Goal: Transaction & Acquisition: Purchase product/service

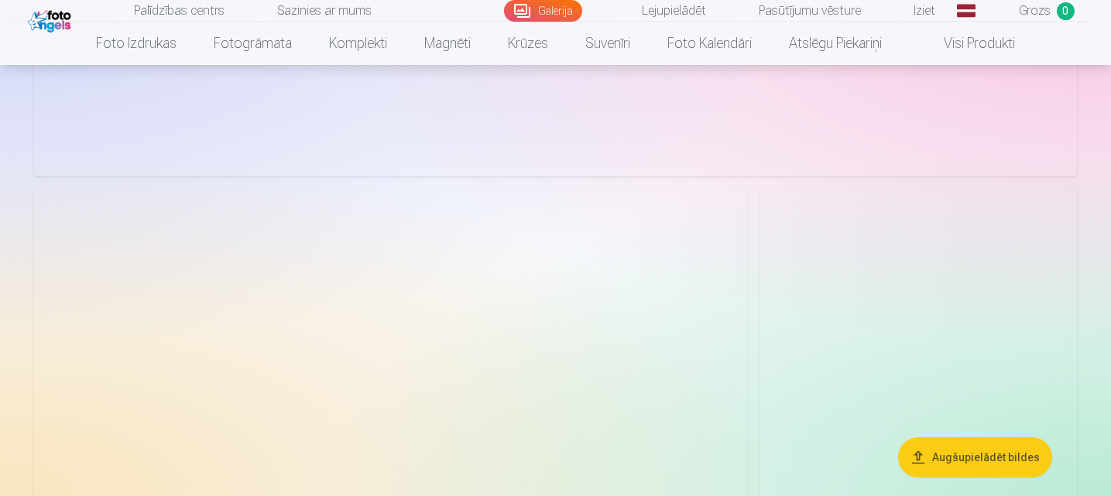
scroll to position [2423, 0]
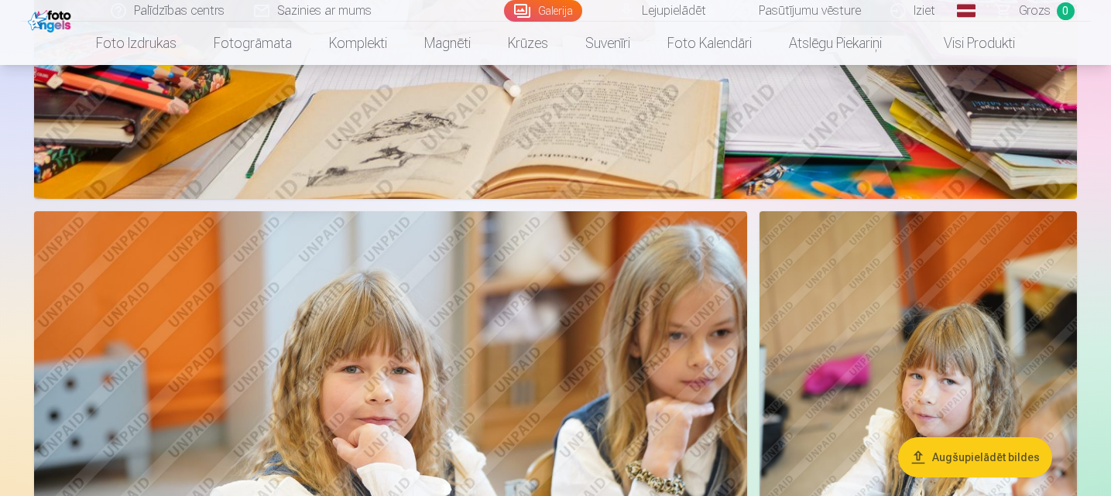
click at [987, 33] on link "Visi produkti" at bounding box center [967, 43] width 133 height 43
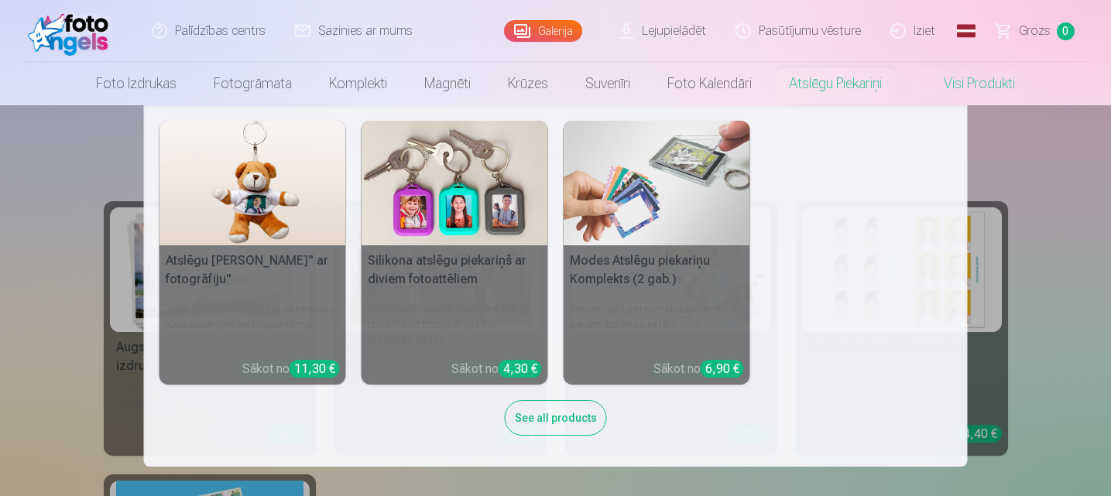
click at [800, 88] on link "Atslēgu piekariņi" at bounding box center [835, 83] width 130 height 43
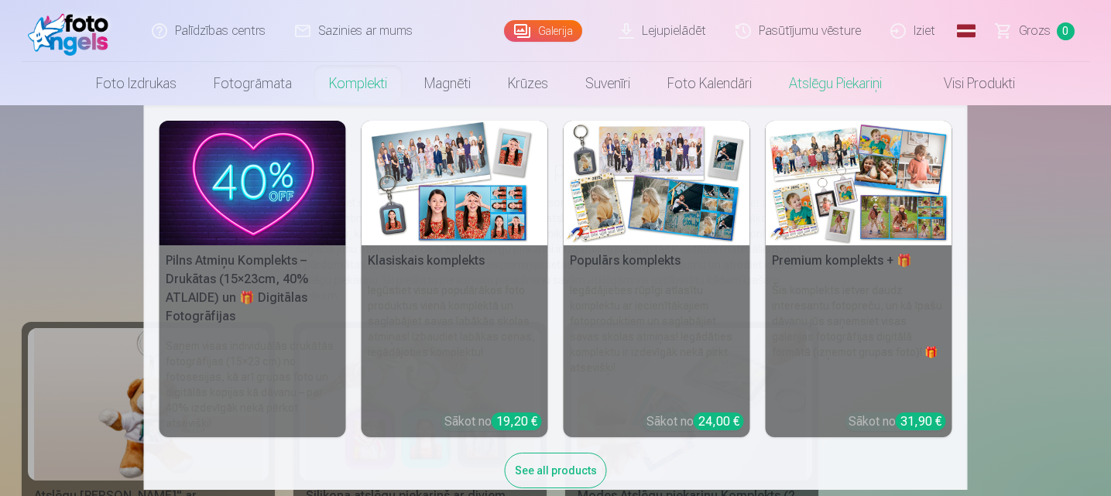
click at [514, 417] on div "19,20 €" at bounding box center [517, 422] width 50 height 18
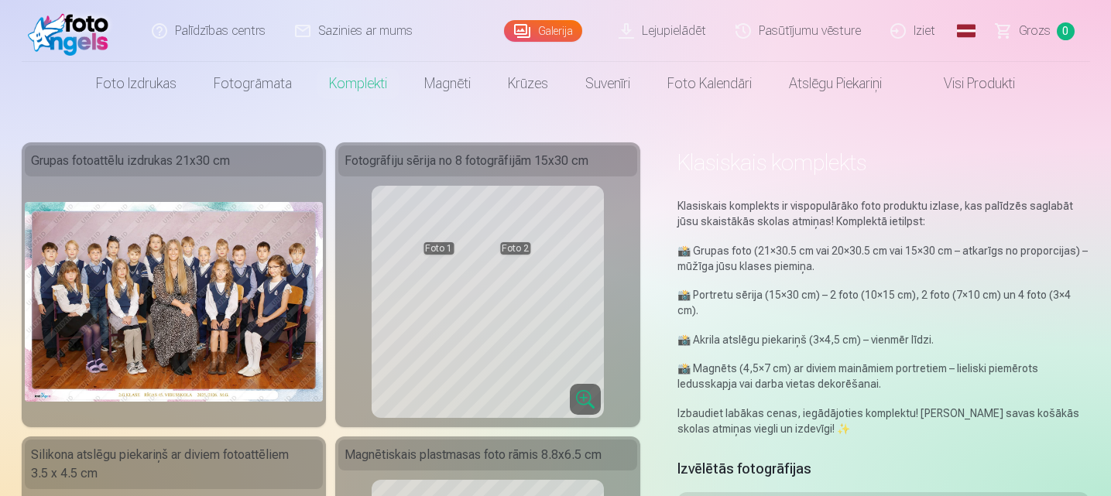
click at [210, 299] on img at bounding box center [174, 301] width 299 height 199
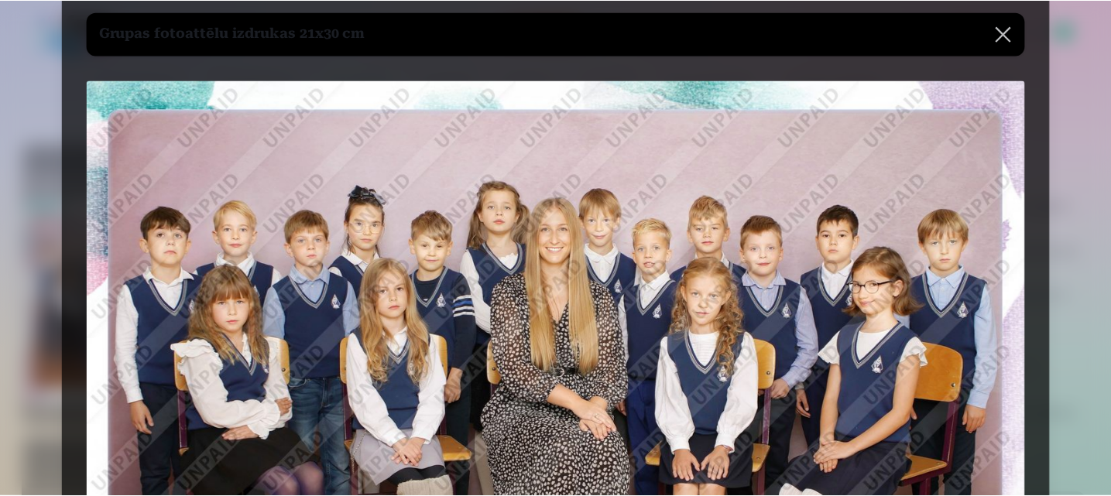
scroll to position [43, 0]
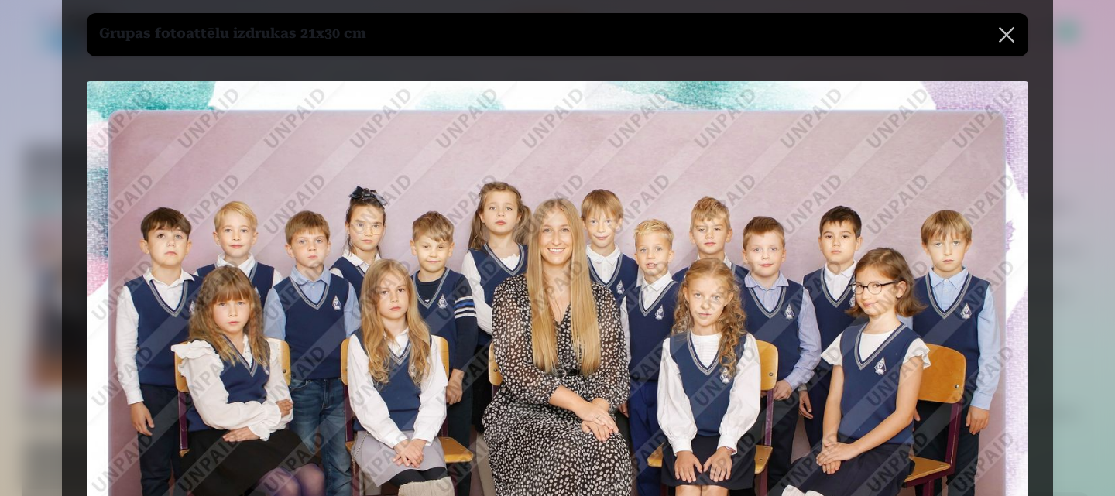
click at [1007, 35] on button at bounding box center [1006, 34] width 43 height 43
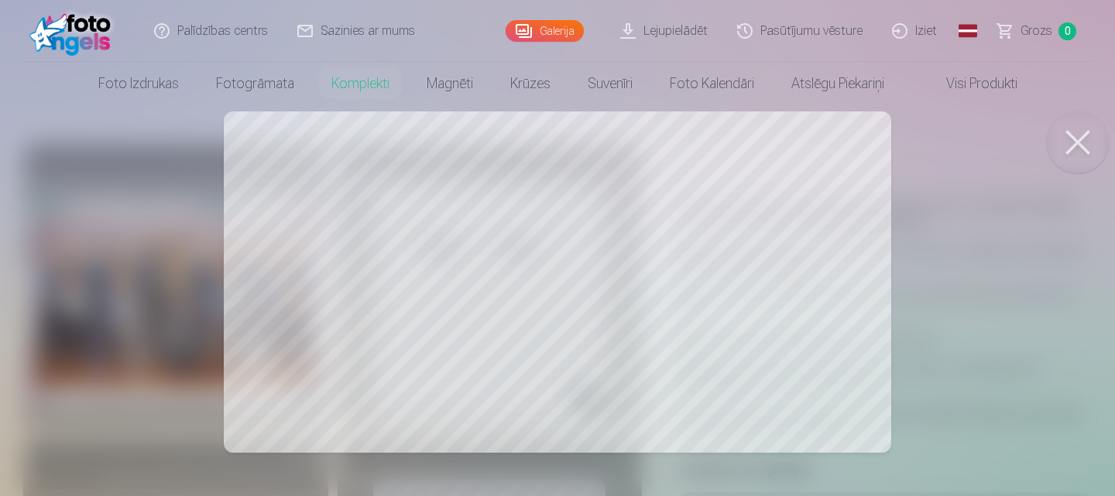
click at [1065, 135] on button at bounding box center [1078, 143] width 62 height 62
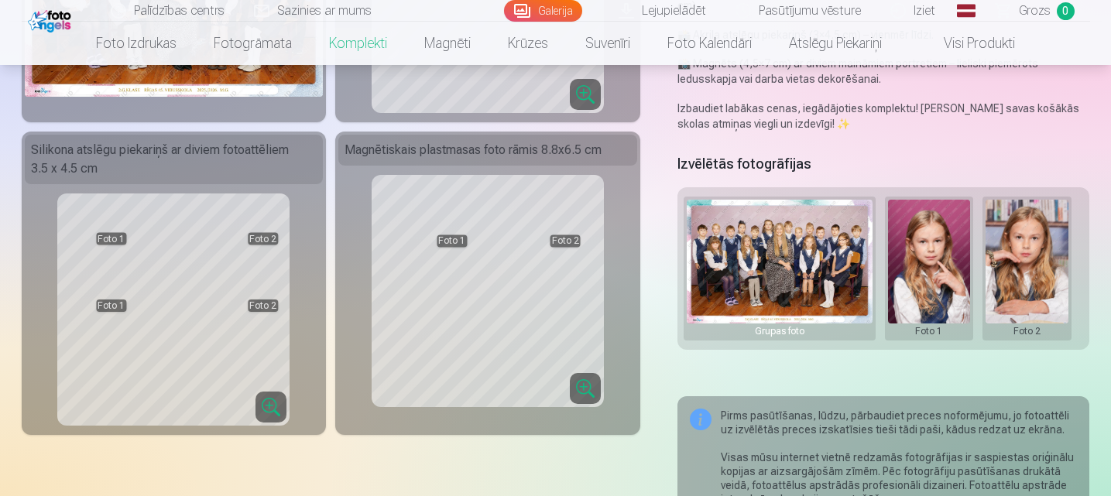
scroll to position [306, 0]
click at [707, 324] on div "Grupas foto" at bounding box center [780, 330] width 186 height 15
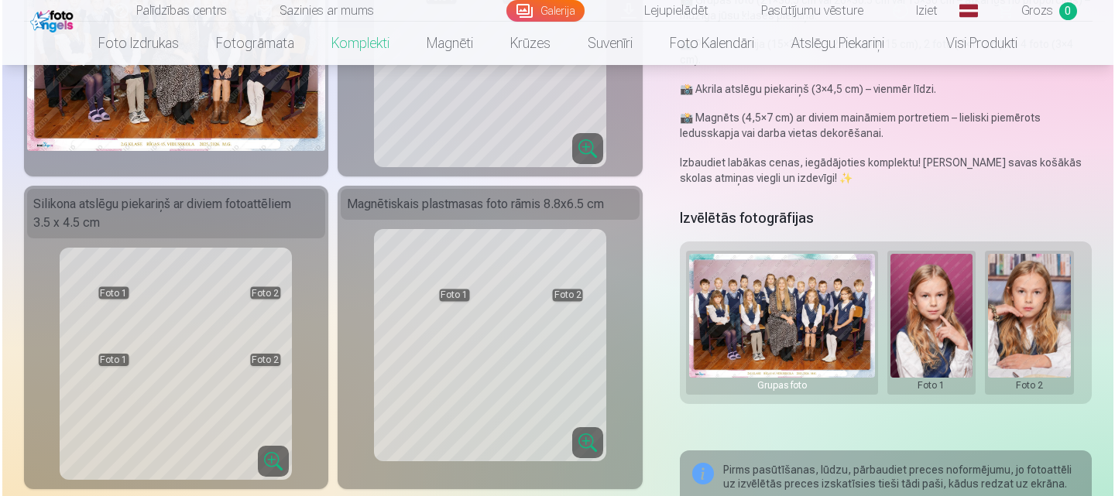
scroll to position [259, 0]
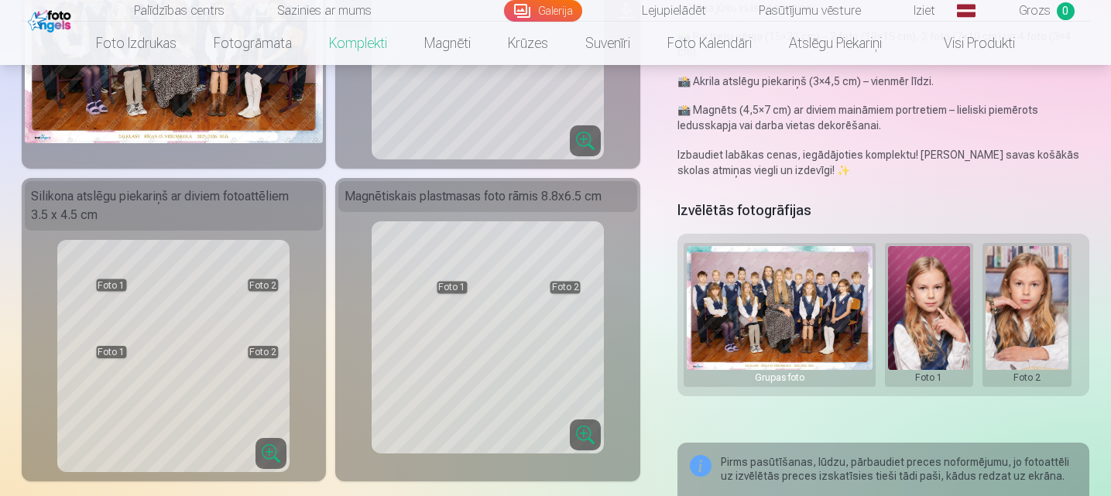
click at [929, 321] on button at bounding box center [929, 315] width 83 height 138
click at [929, 321] on button "Nomainiet foto" at bounding box center [929, 314] width 126 height 43
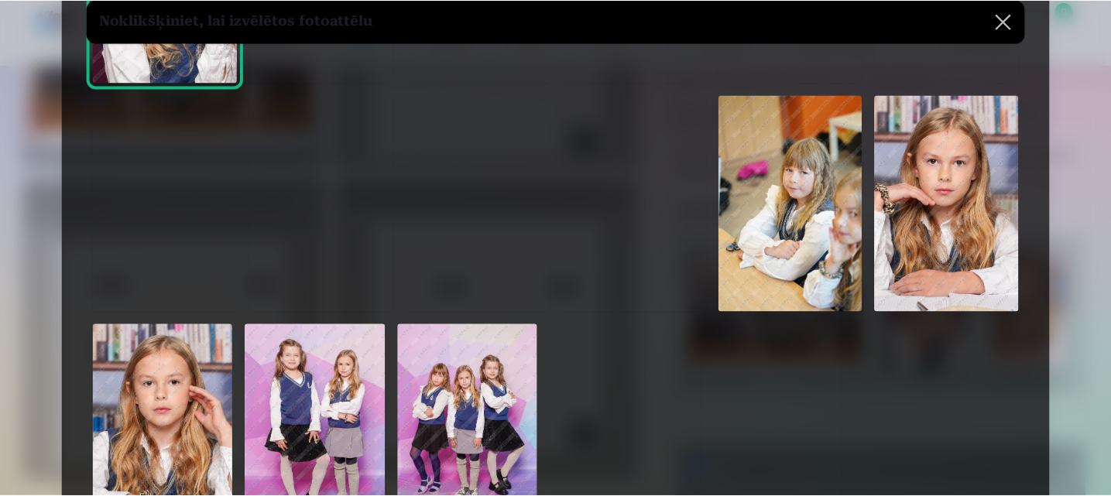
scroll to position [263, 0]
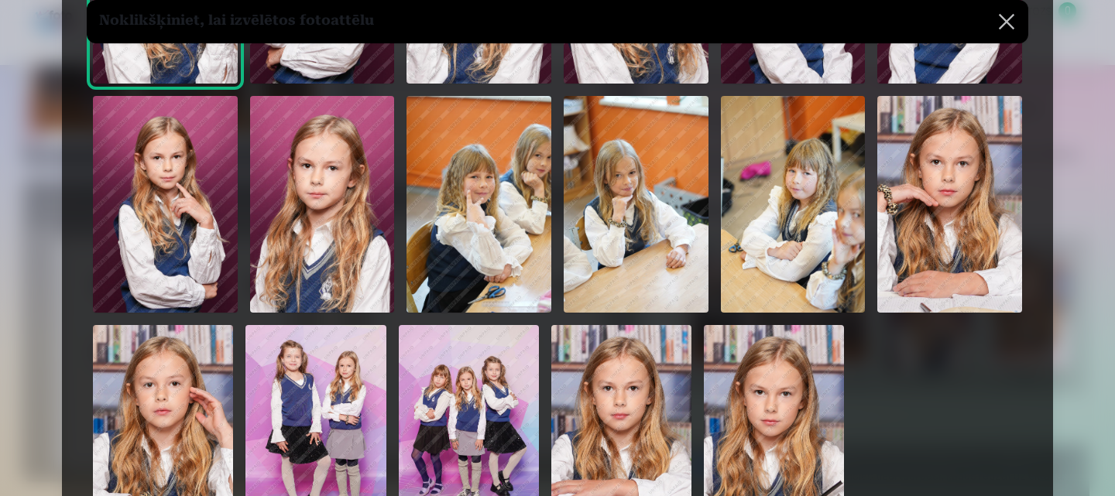
click at [623, 235] on img at bounding box center [636, 204] width 145 height 217
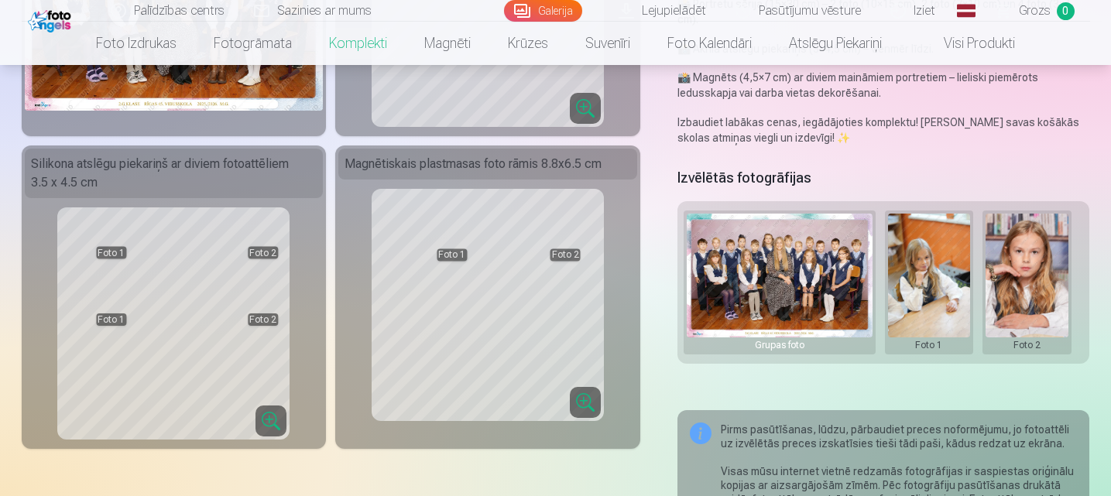
scroll to position [355, 0]
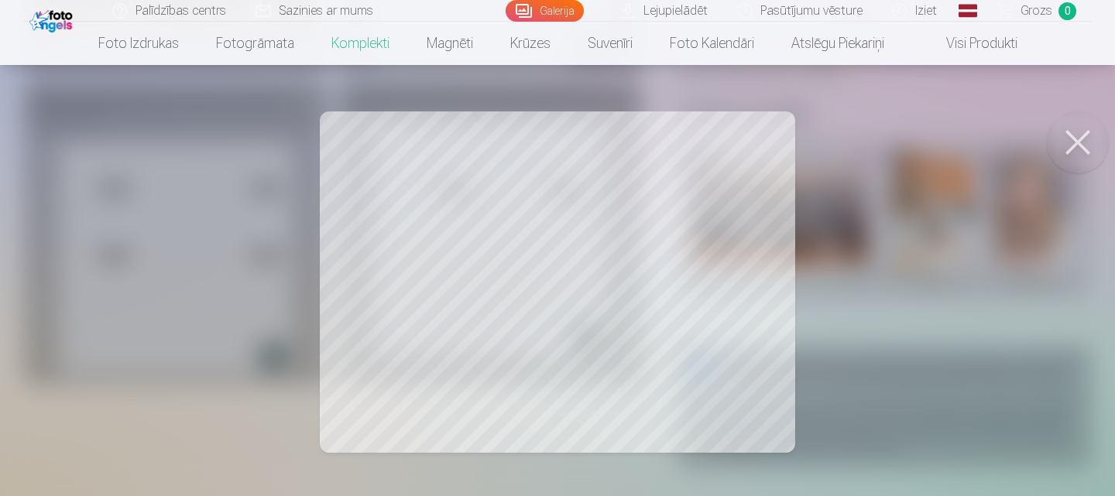
click at [1072, 134] on button at bounding box center [1078, 143] width 62 height 62
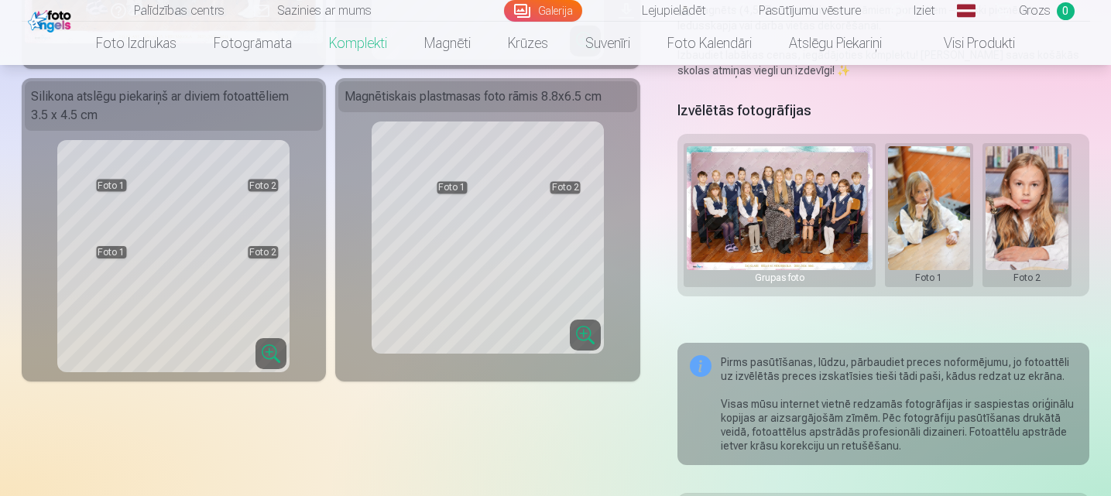
scroll to position [362, 0]
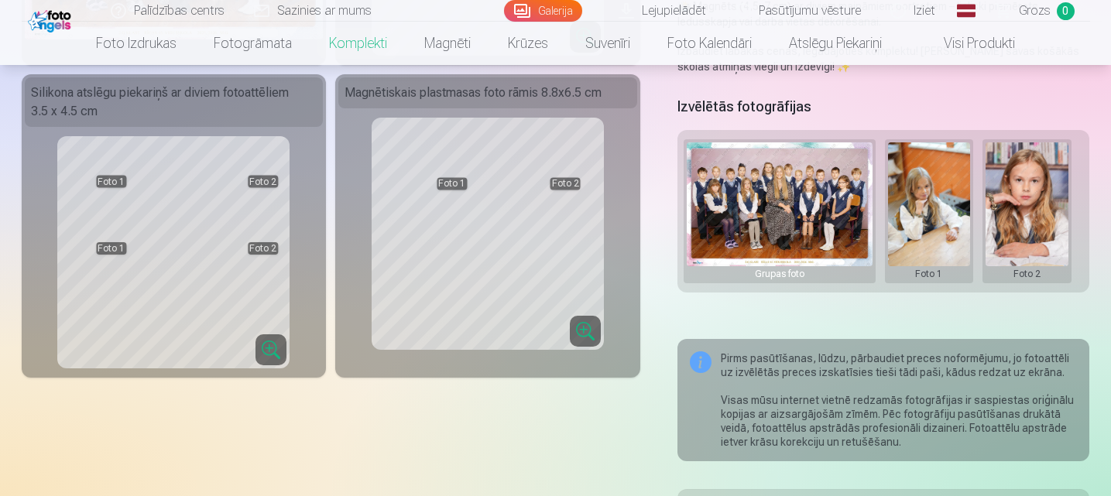
click at [938, 225] on button at bounding box center [929, 211] width 83 height 138
click at [930, 326] on div at bounding box center [555, 248] width 1111 height 496
click at [1030, 276] on button at bounding box center [1027, 212] width 83 height 138
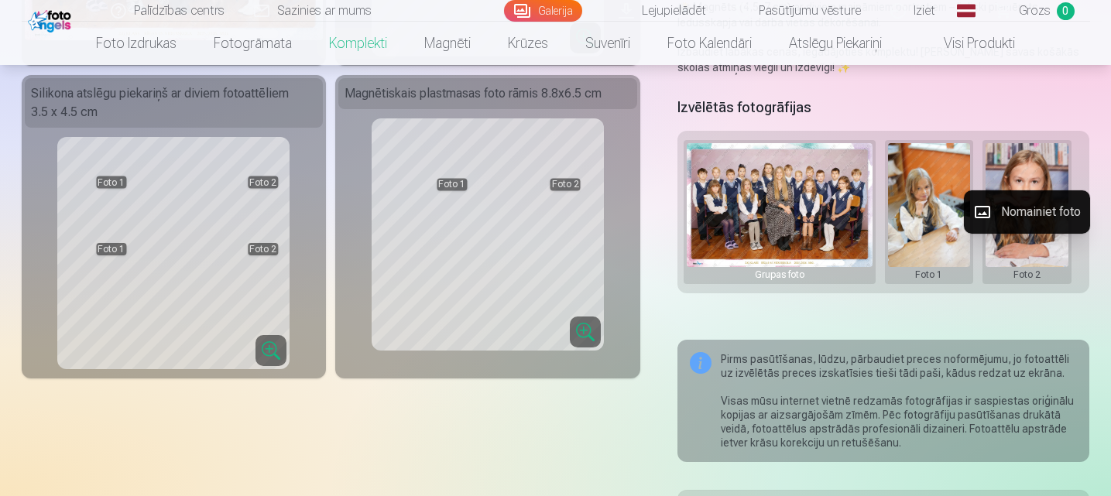
click at [1042, 211] on button "Nomainiet foto" at bounding box center [1027, 211] width 126 height 43
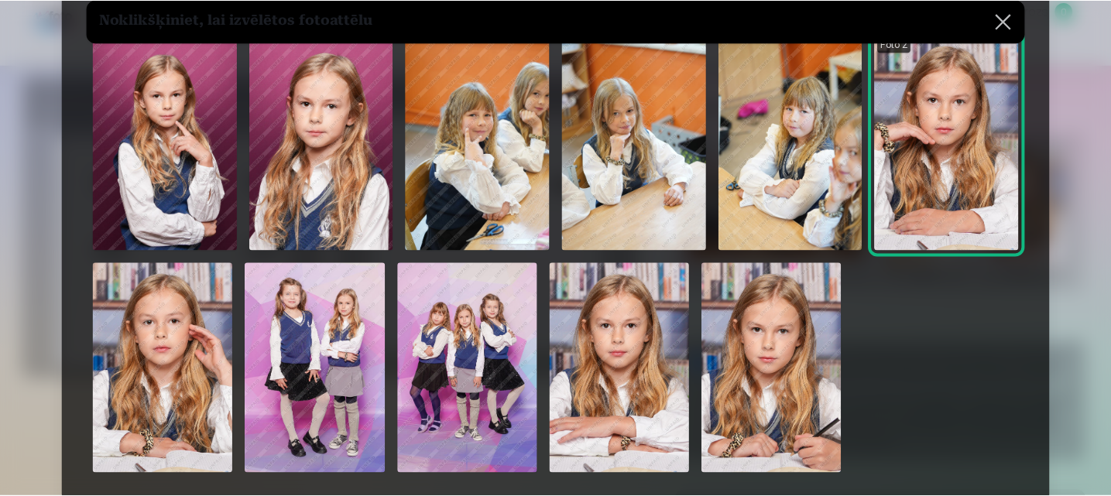
scroll to position [324, 0]
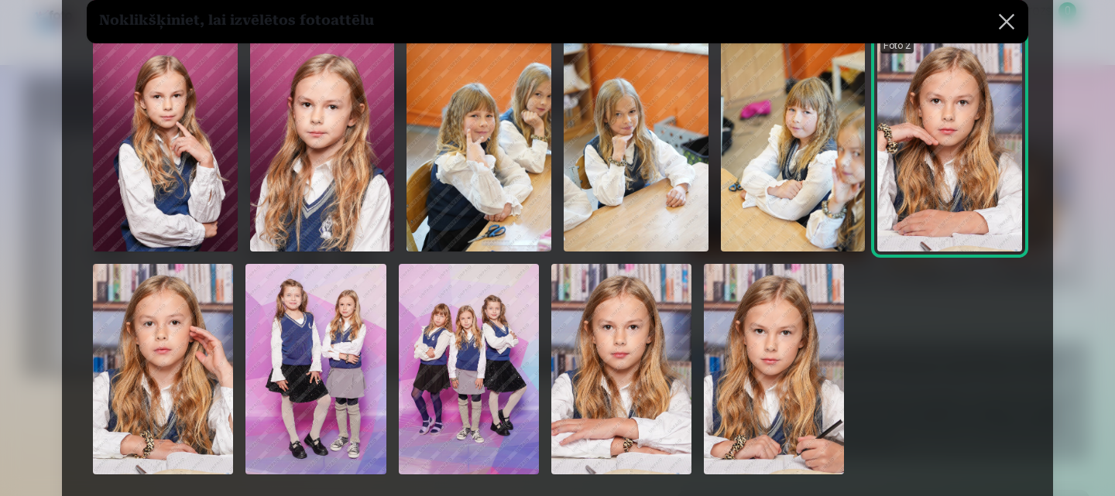
click at [1007, 8] on button at bounding box center [1006, 21] width 43 height 43
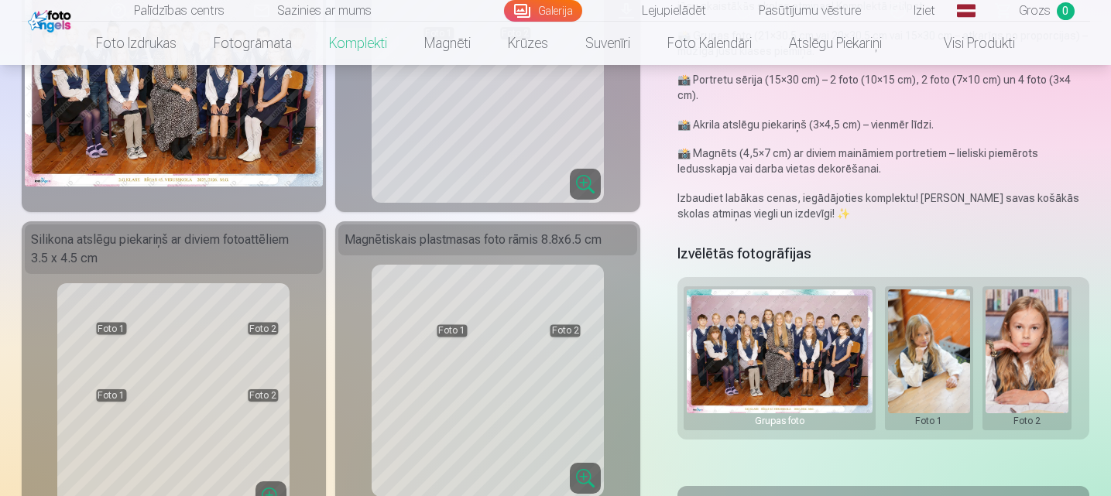
scroll to position [216, 0]
click at [928, 333] on button at bounding box center [929, 358] width 83 height 138
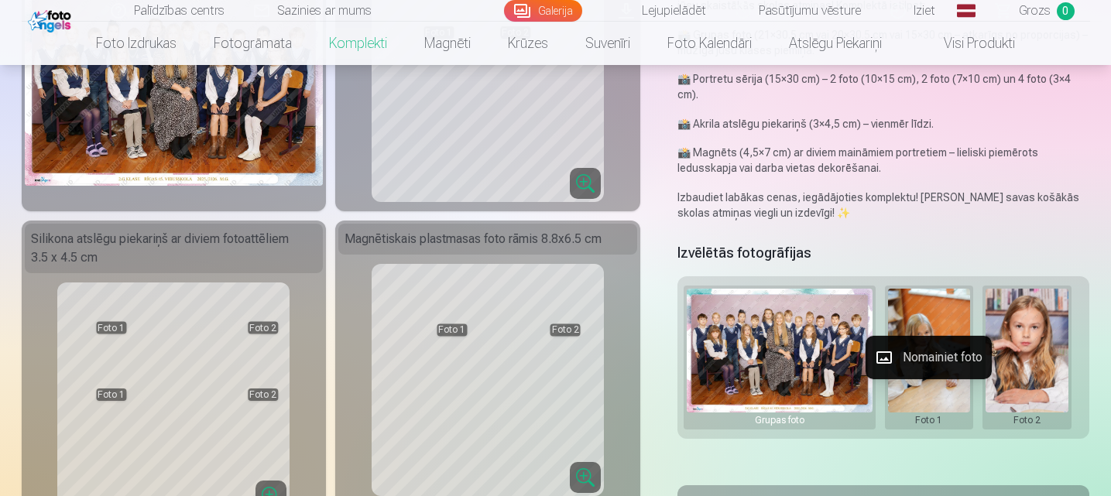
click at [919, 317] on div at bounding box center [555, 248] width 1111 height 496
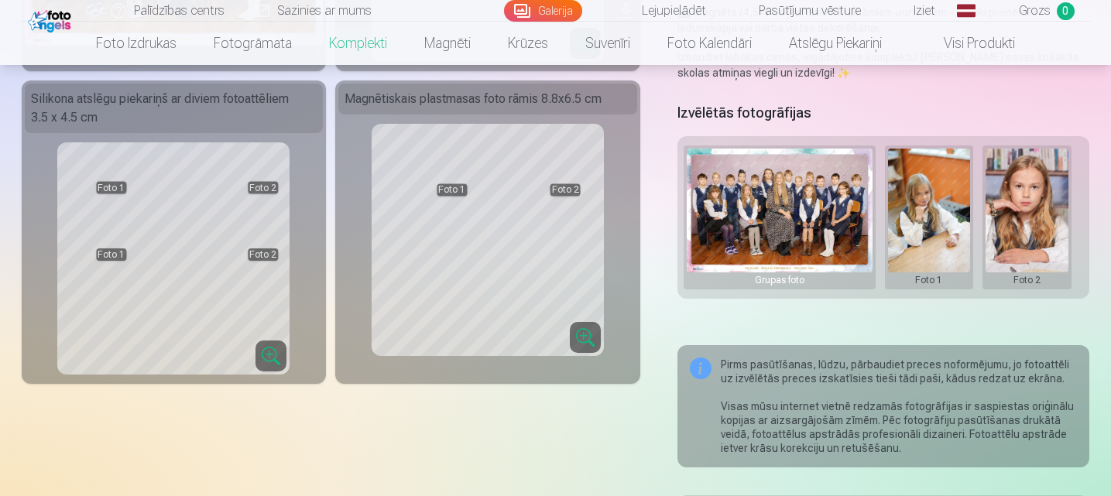
scroll to position [319, 0]
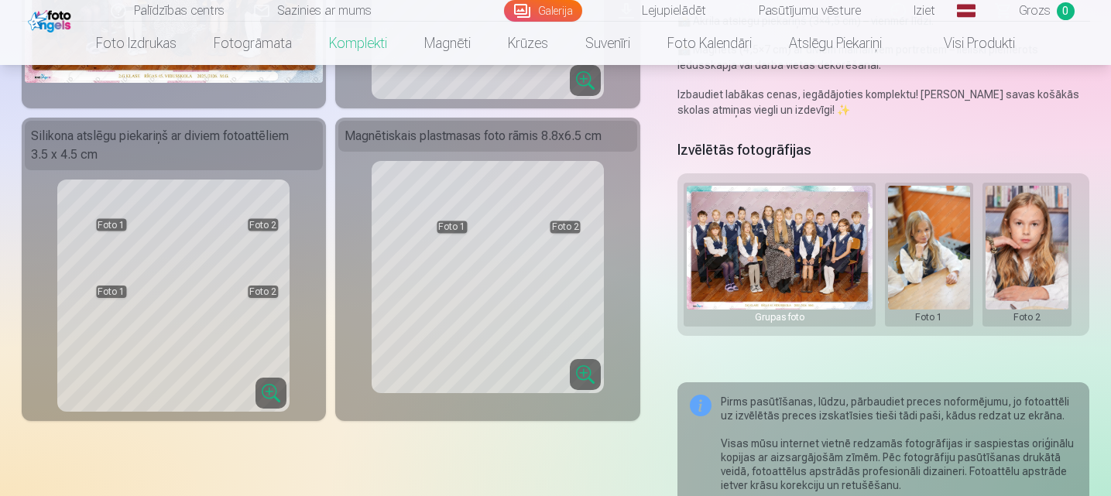
click at [835, 273] on img at bounding box center [780, 248] width 186 height 124
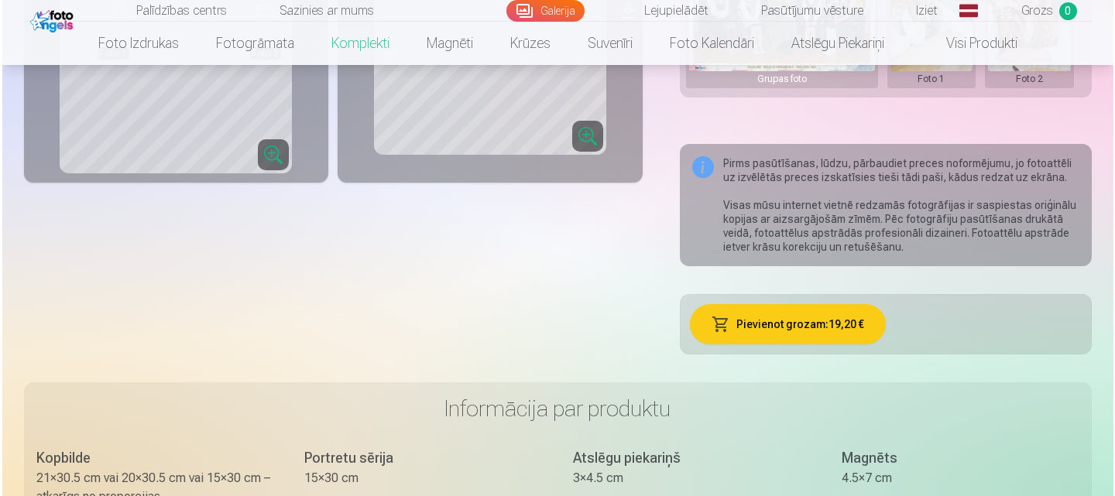
scroll to position [563, 0]
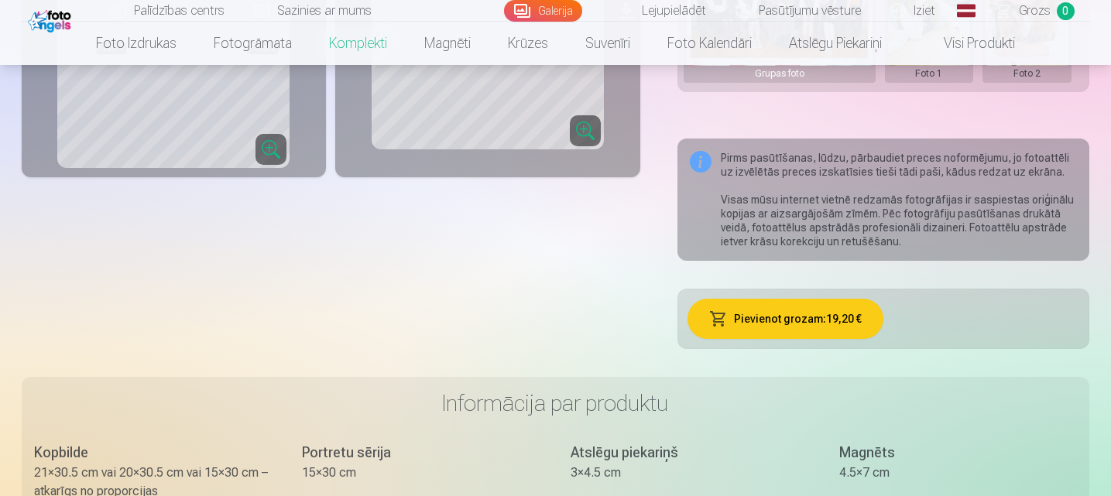
click at [791, 328] on button "Pievienot grozam : 19,20 €" at bounding box center [786, 319] width 196 height 40
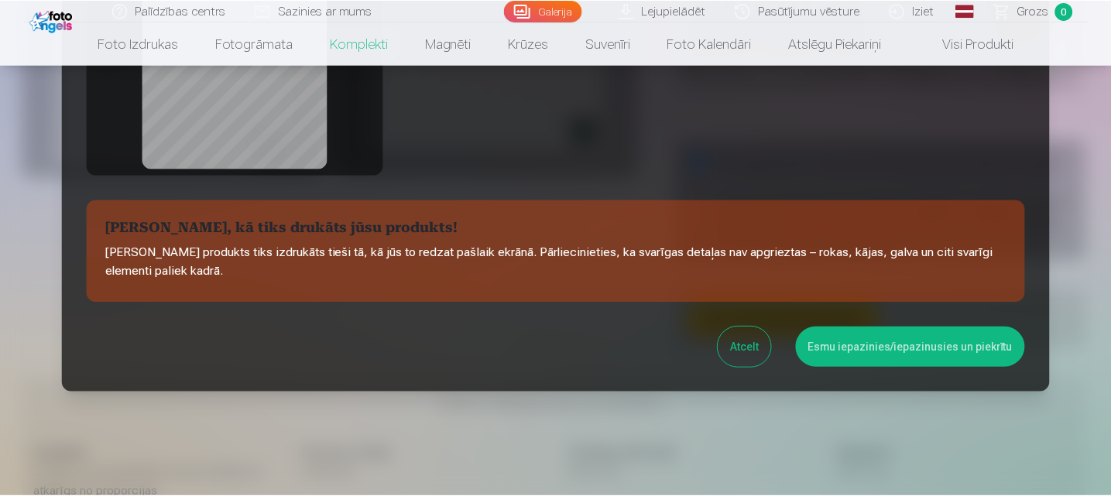
scroll to position [375, 0]
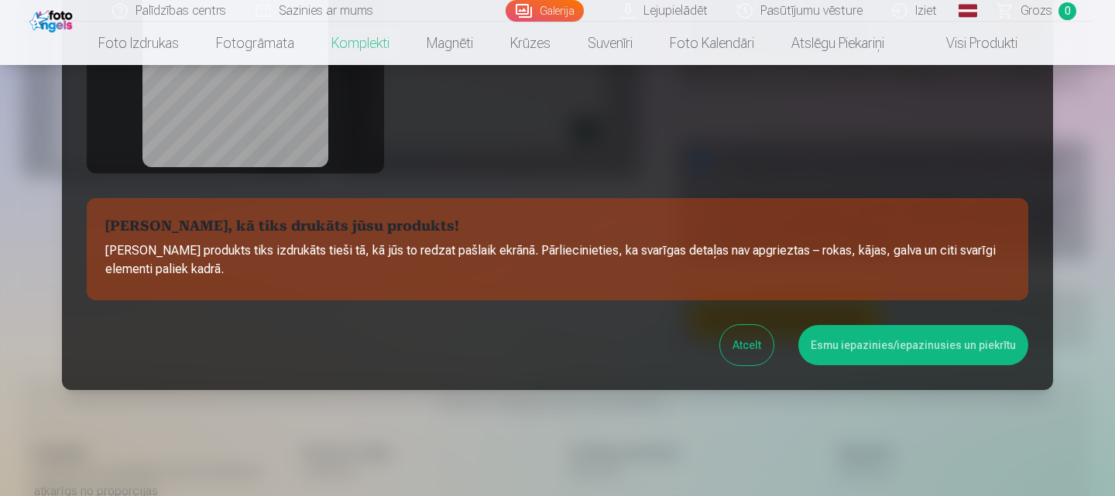
click at [884, 350] on button "Esmu iepazinies/iepazinusies un piekrītu" at bounding box center [913, 345] width 230 height 40
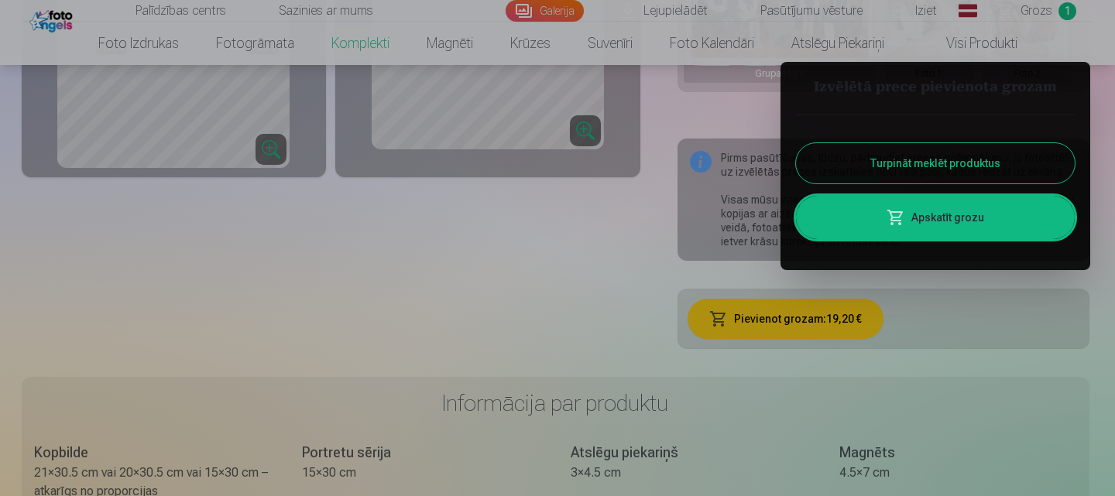
click at [949, 214] on link "Apskatīt grozu" at bounding box center [935, 217] width 279 height 43
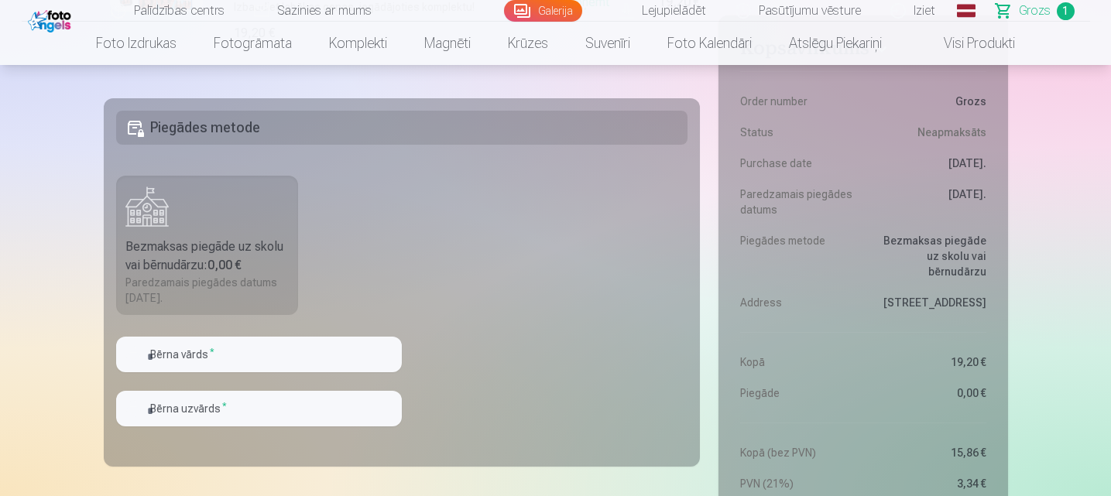
scroll to position [473, 0]
click at [189, 358] on input "text" at bounding box center [259, 354] width 286 height 36
type input "*********"
drag, startPoint x: 181, startPoint y: 426, endPoint x: 190, endPoint y: 407, distance: 20.4
click at [190, 407] on div "Bērna uzvārds *" at bounding box center [259, 414] width 286 height 48
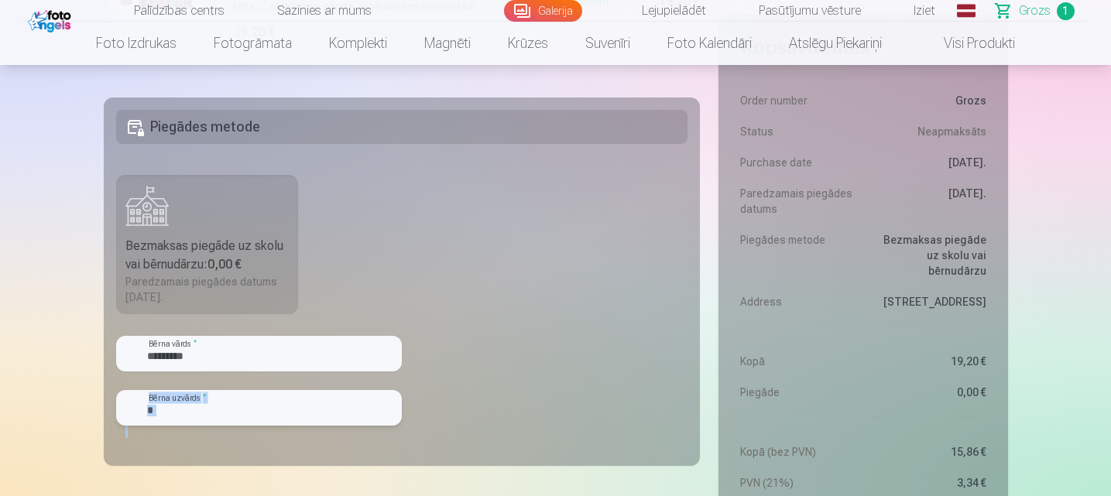
click at [190, 407] on input "text" at bounding box center [259, 408] width 286 height 36
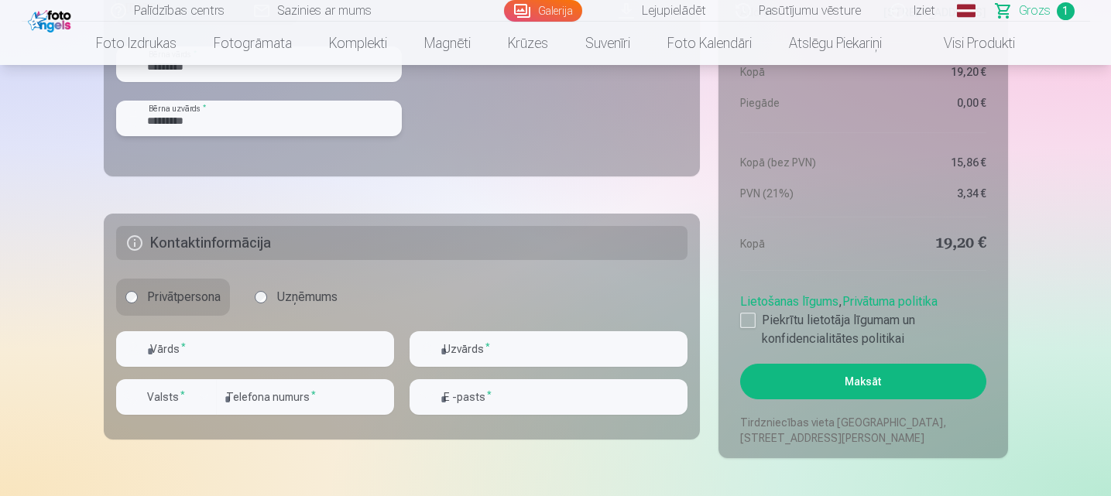
scroll to position [775, 0]
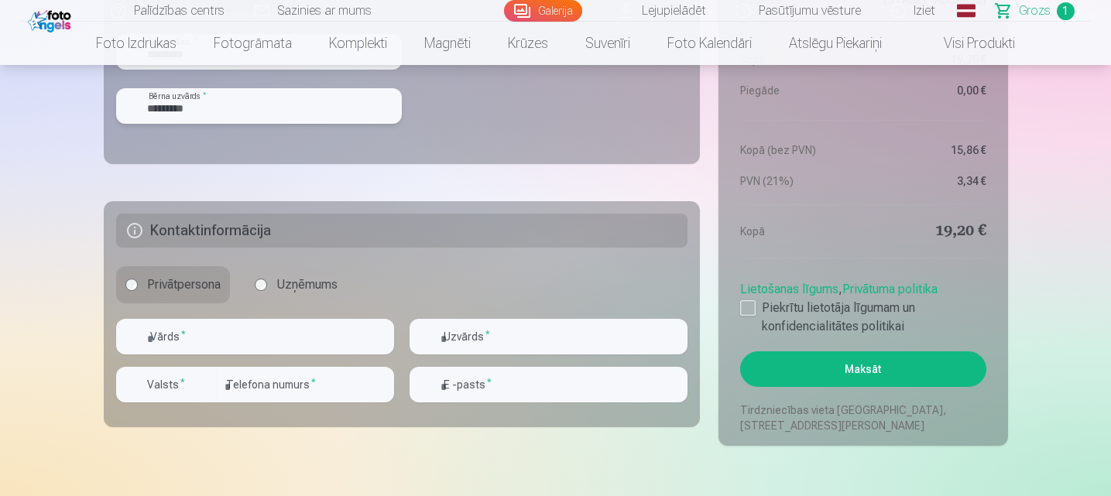
type input "*********"
click at [257, 352] on input "text" at bounding box center [255, 337] width 278 height 36
type input "****"
type input "********"
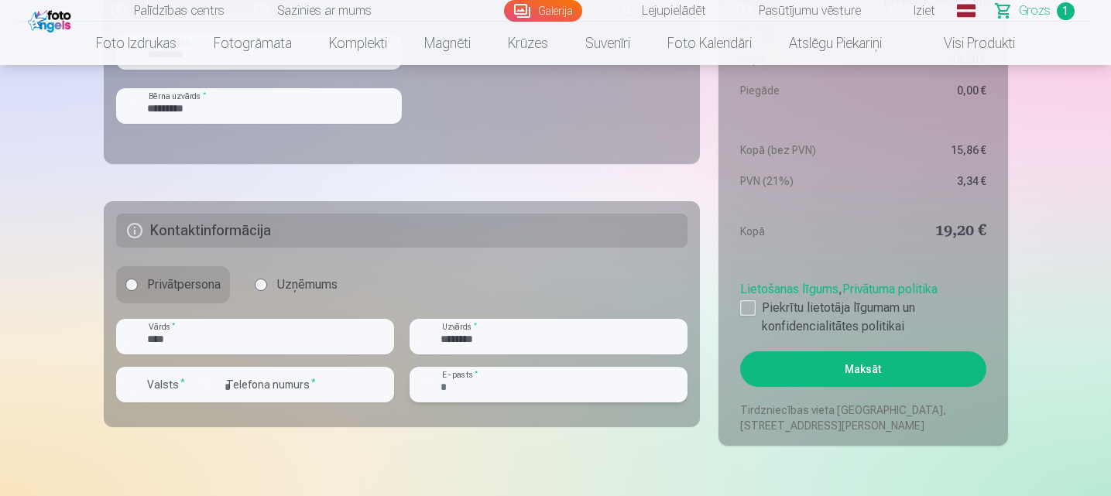
click at [491, 380] on input "email" at bounding box center [549, 385] width 278 height 36
type input "**********"
click at [747, 307] on div at bounding box center [747, 307] width 15 height 15
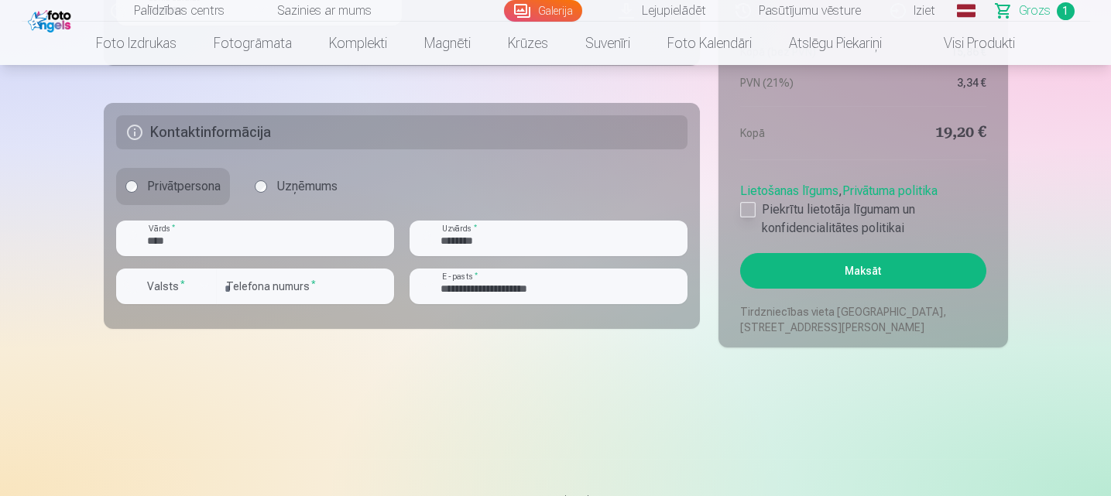
scroll to position [873, 0]
click at [872, 280] on button "Maksāt" at bounding box center [862, 272] width 245 height 36
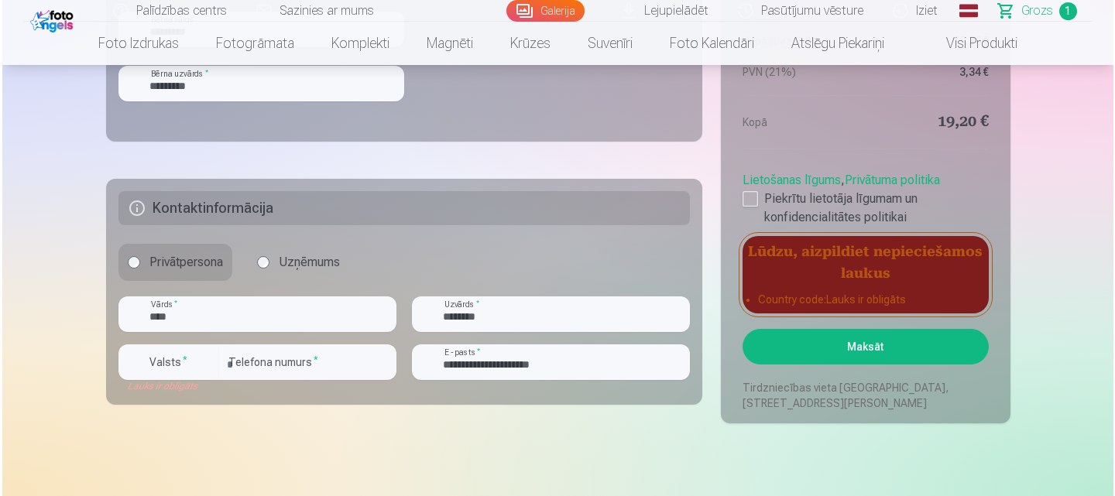
scroll to position [796, 0]
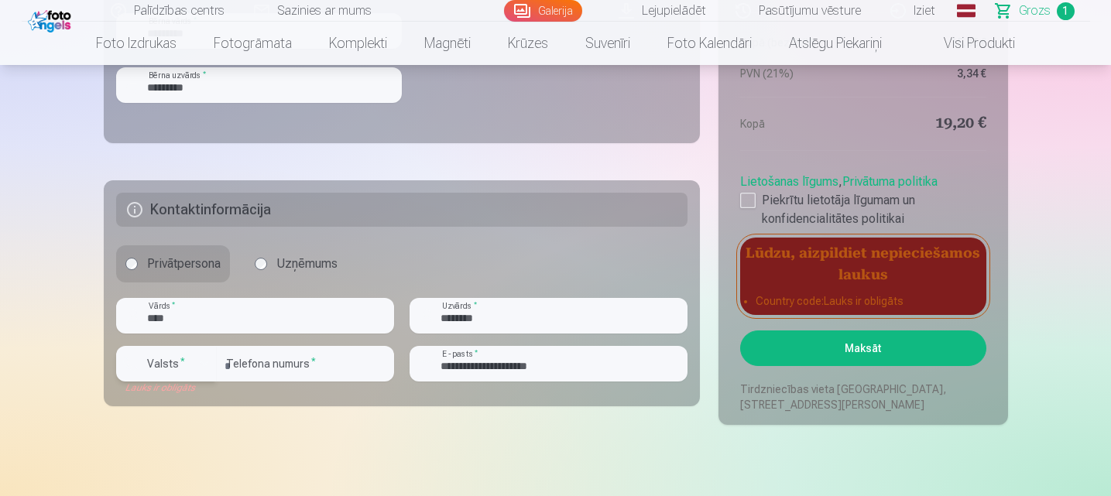
click at [201, 365] on div "button" at bounding box center [204, 364] width 19 height 19
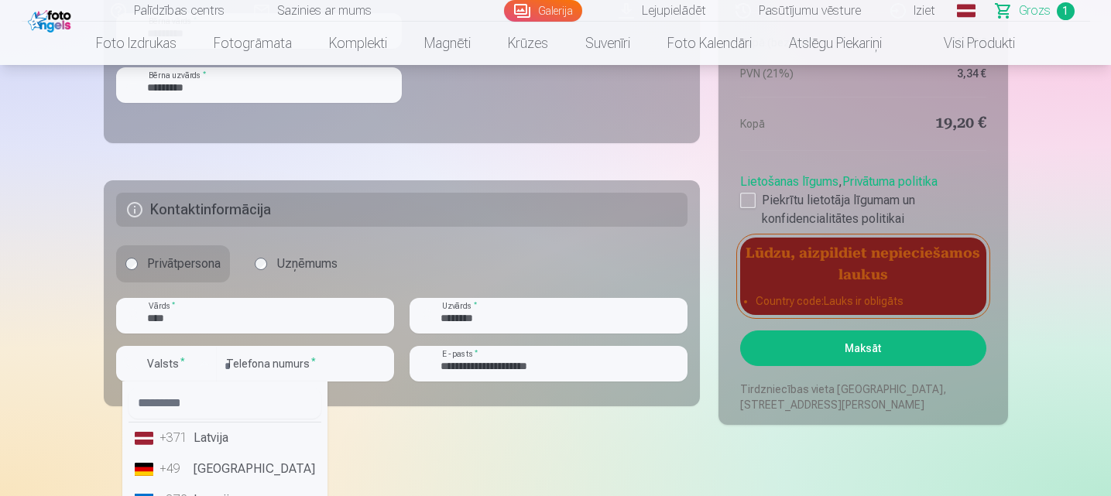
click at [212, 431] on li "+371 Latvija" at bounding box center [225, 438] width 193 height 31
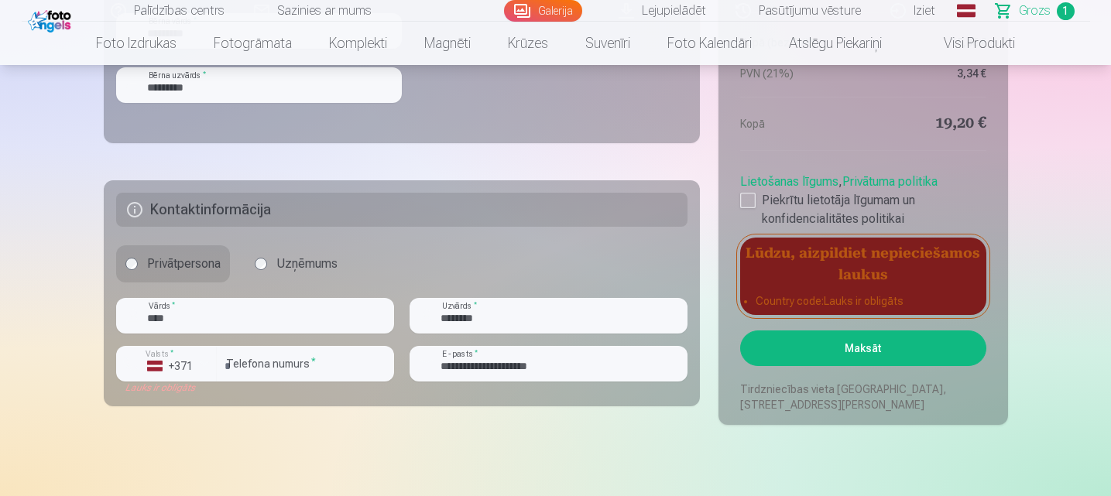
click at [867, 344] on button "Maksāt" at bounding box center [862, 349] width 245 height 36
